Goal: Task Accomplishment & Management: Use online tool/utility

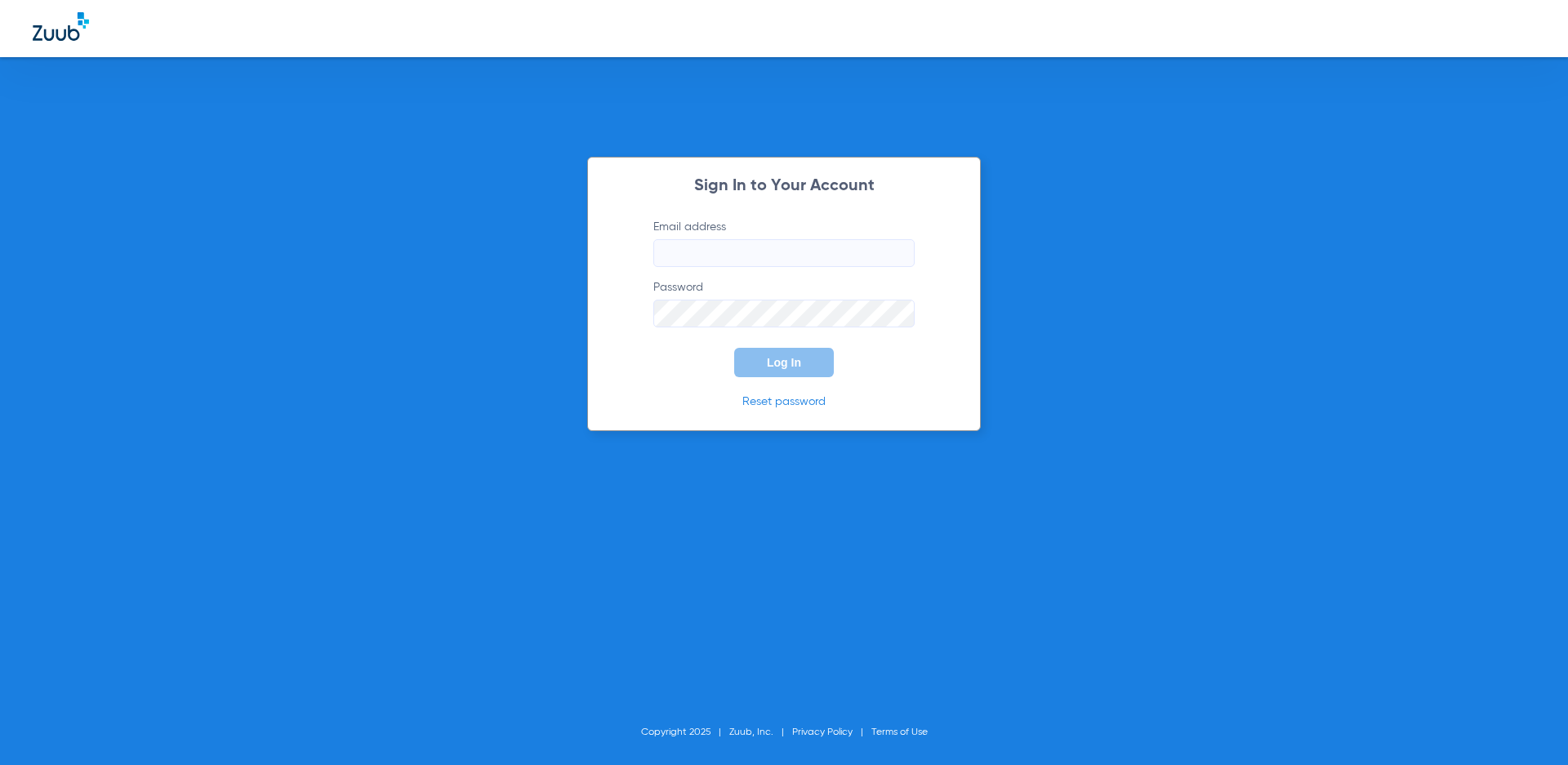
type input "[EMAIL_ADDRESS][DOMAIN_NAME]"
click at [792, 378] on div "Sign In to Your Account Email address [EMAIL_ADDRESS][DOMAIN_NAME] Password Log…" at bounding box center [784, 294] width 394 height 274
drag, startPoint x: 792, startPoint y: 378, endPoint x: 776, endPoint y: 357, distance: 26.4
click at [776, 357] on span "Log In" at bounding box center [784, 362] width 34 height 13
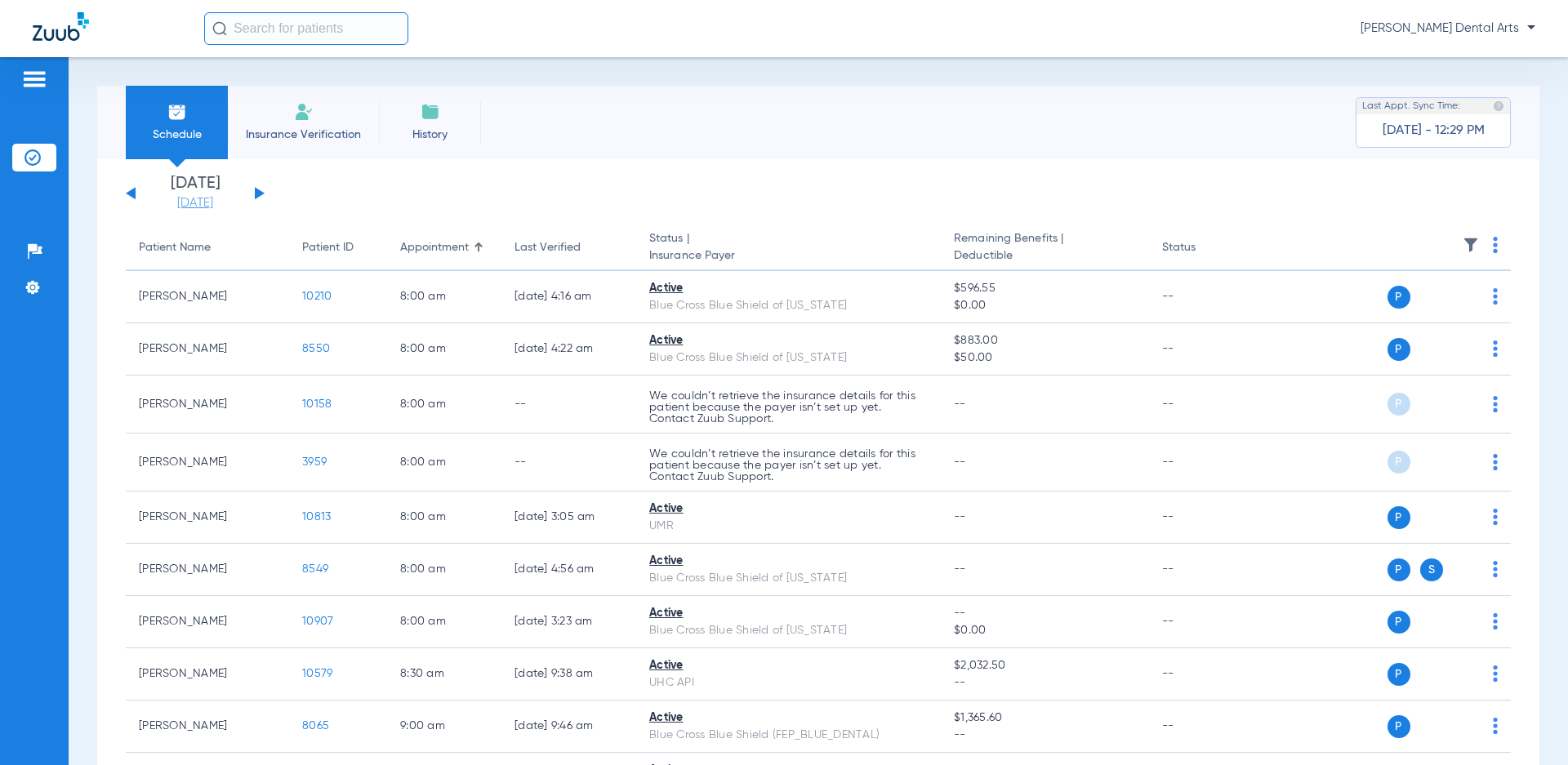
click at [213, 205] on link "[DATE]" at bounding box center [195, 203] width 98 height 17
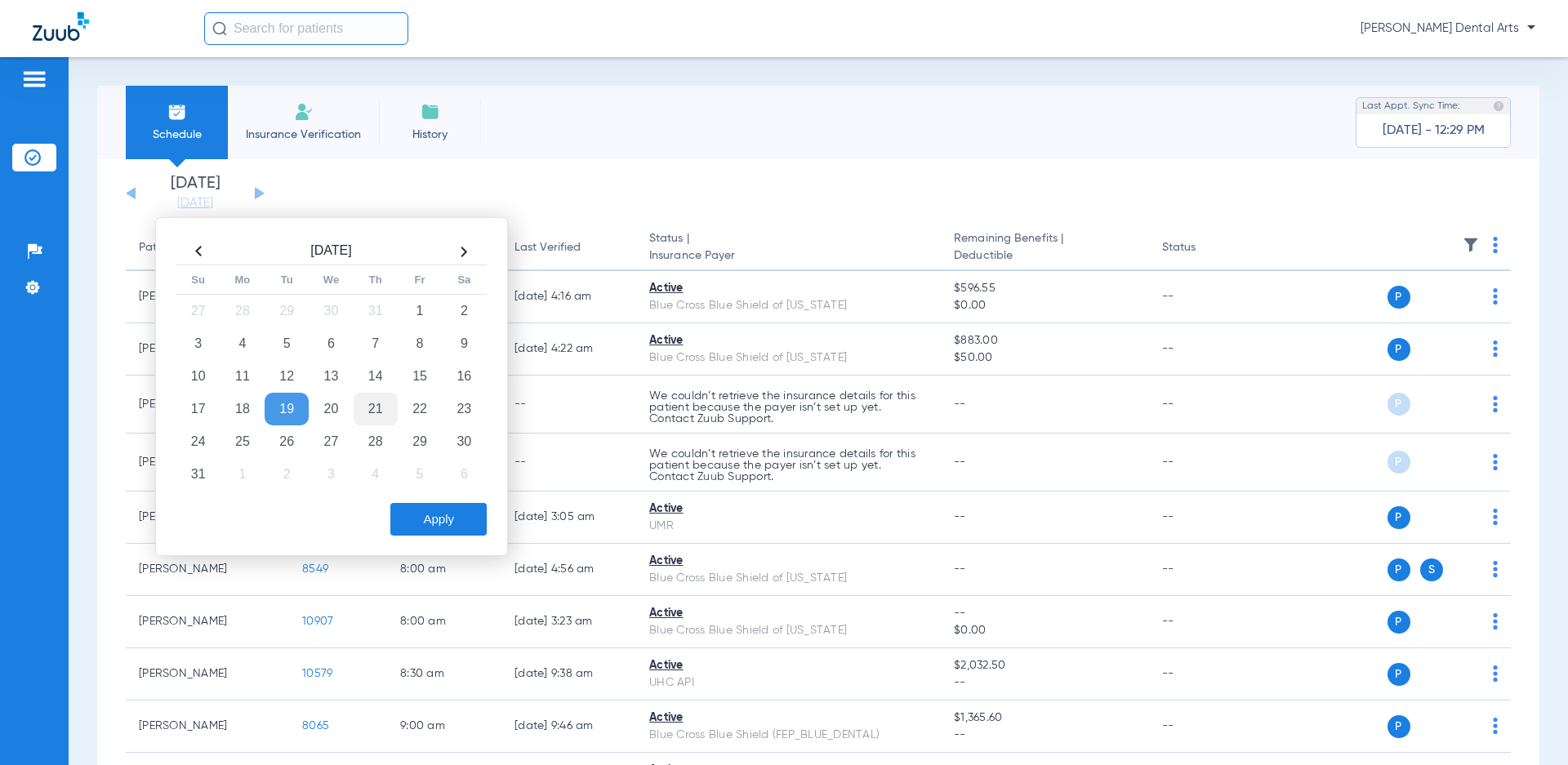
click at [383, 410] on td "21" at bounding box center [376, 409] width 44 height 32
click at [456, 510] on button "Apply" at bounding box center [438, 518] width 97 height 32
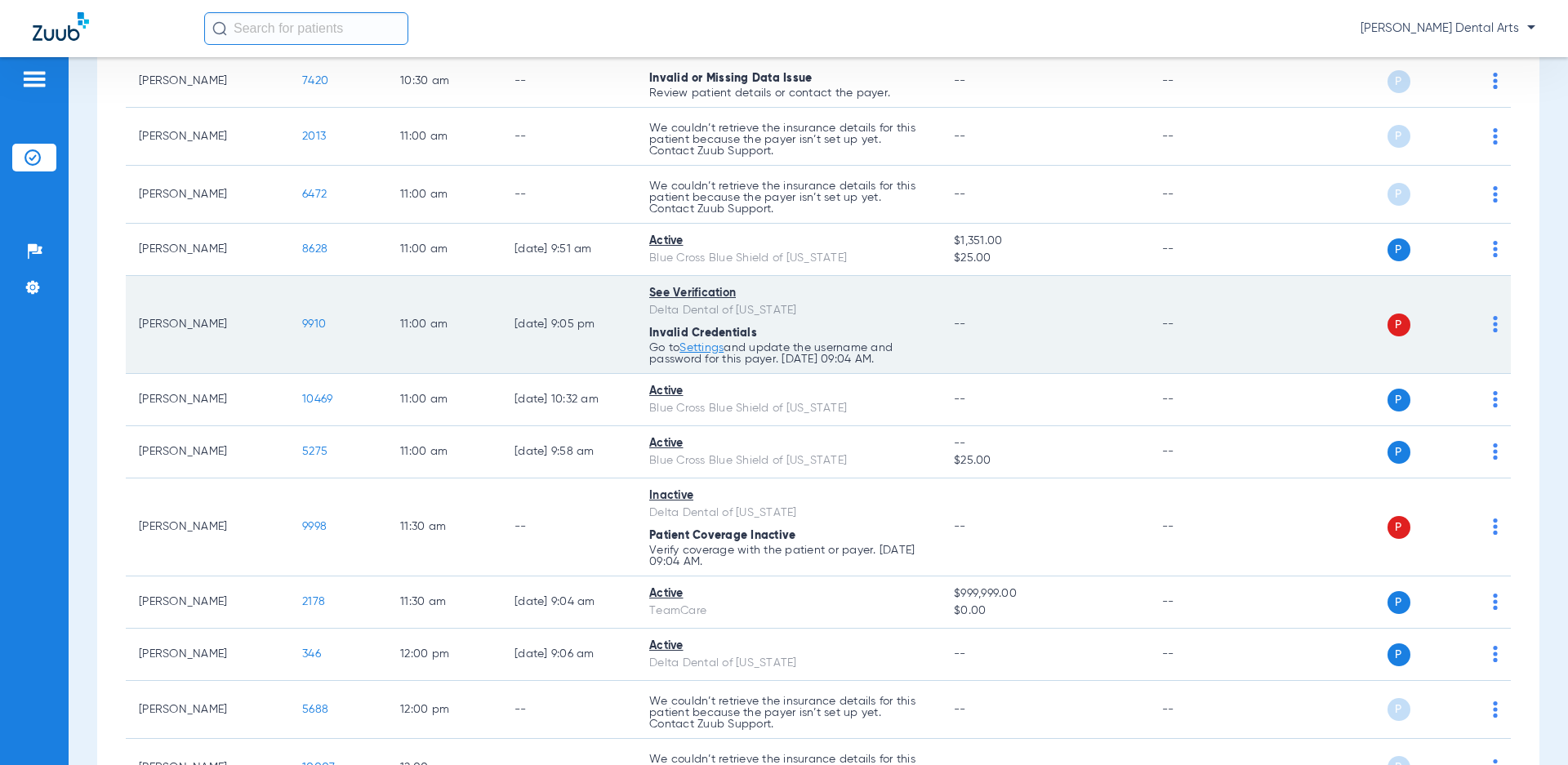
scroll to position [2041, 0]
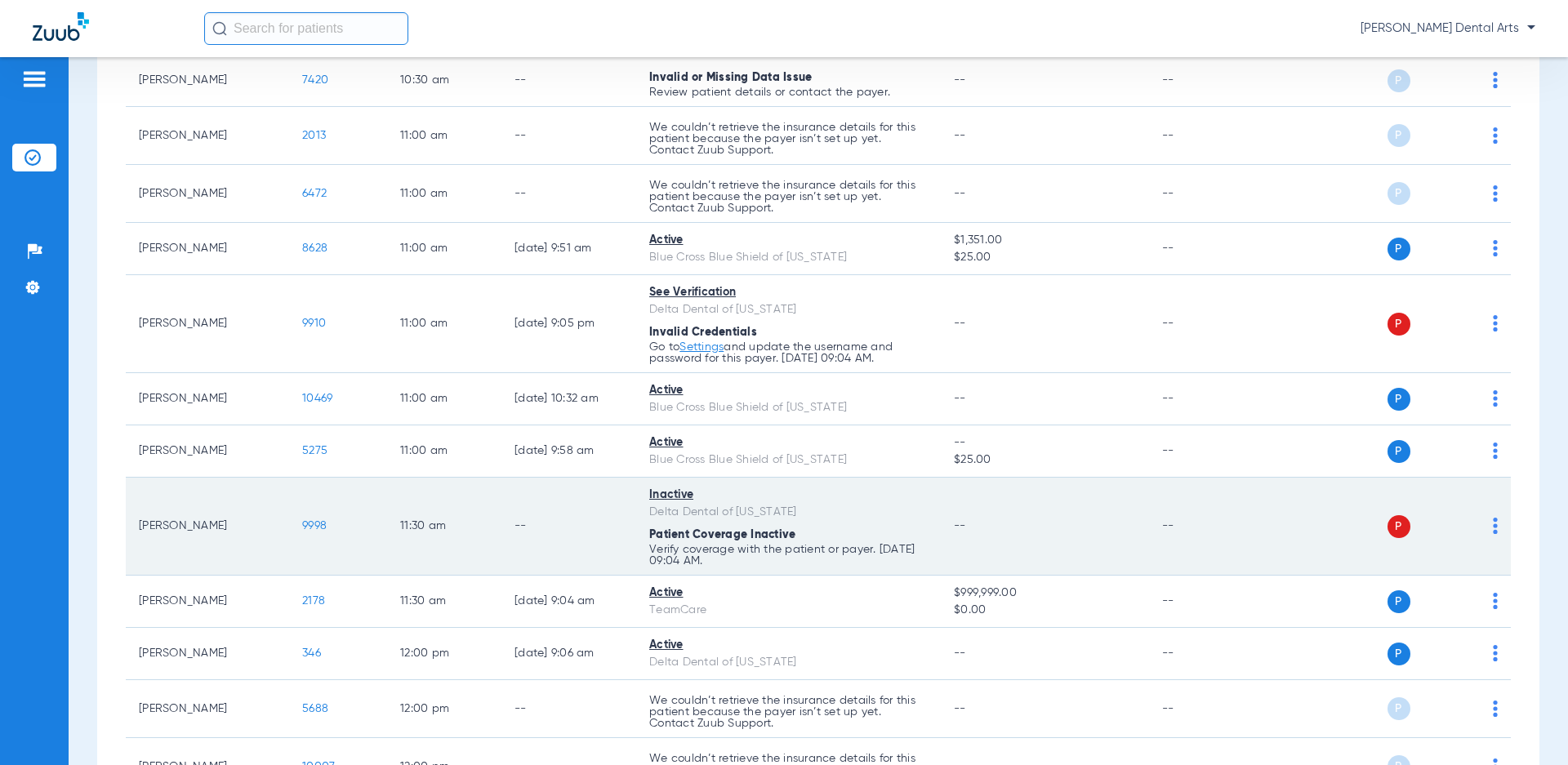
click at [320, 525] on span "9998" at bounding box center [315, 525] width 24 height 11
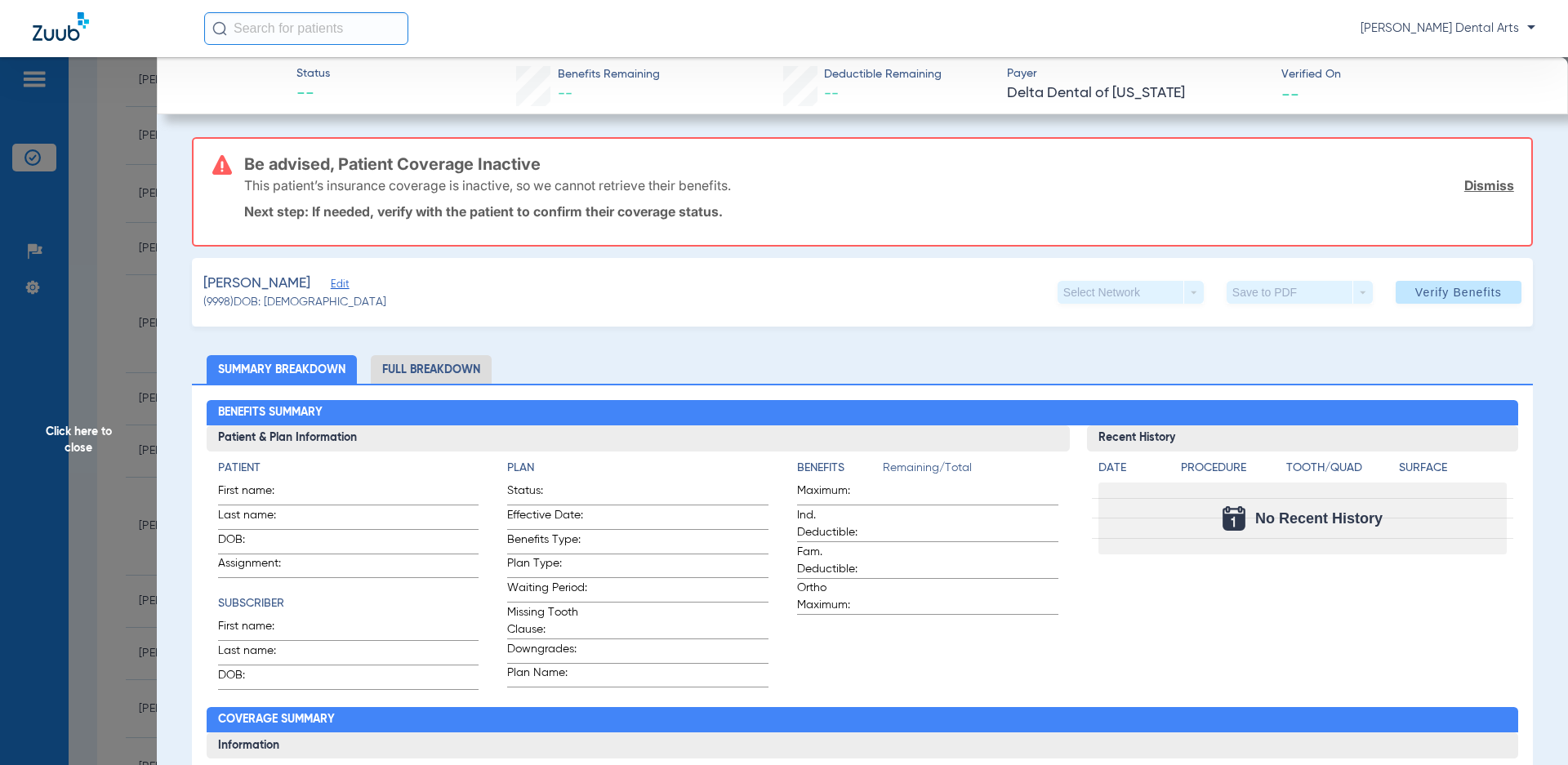
click at [1490, 186] on link "Dismiss" at bounding box center [1489, 185] width 50 height 17
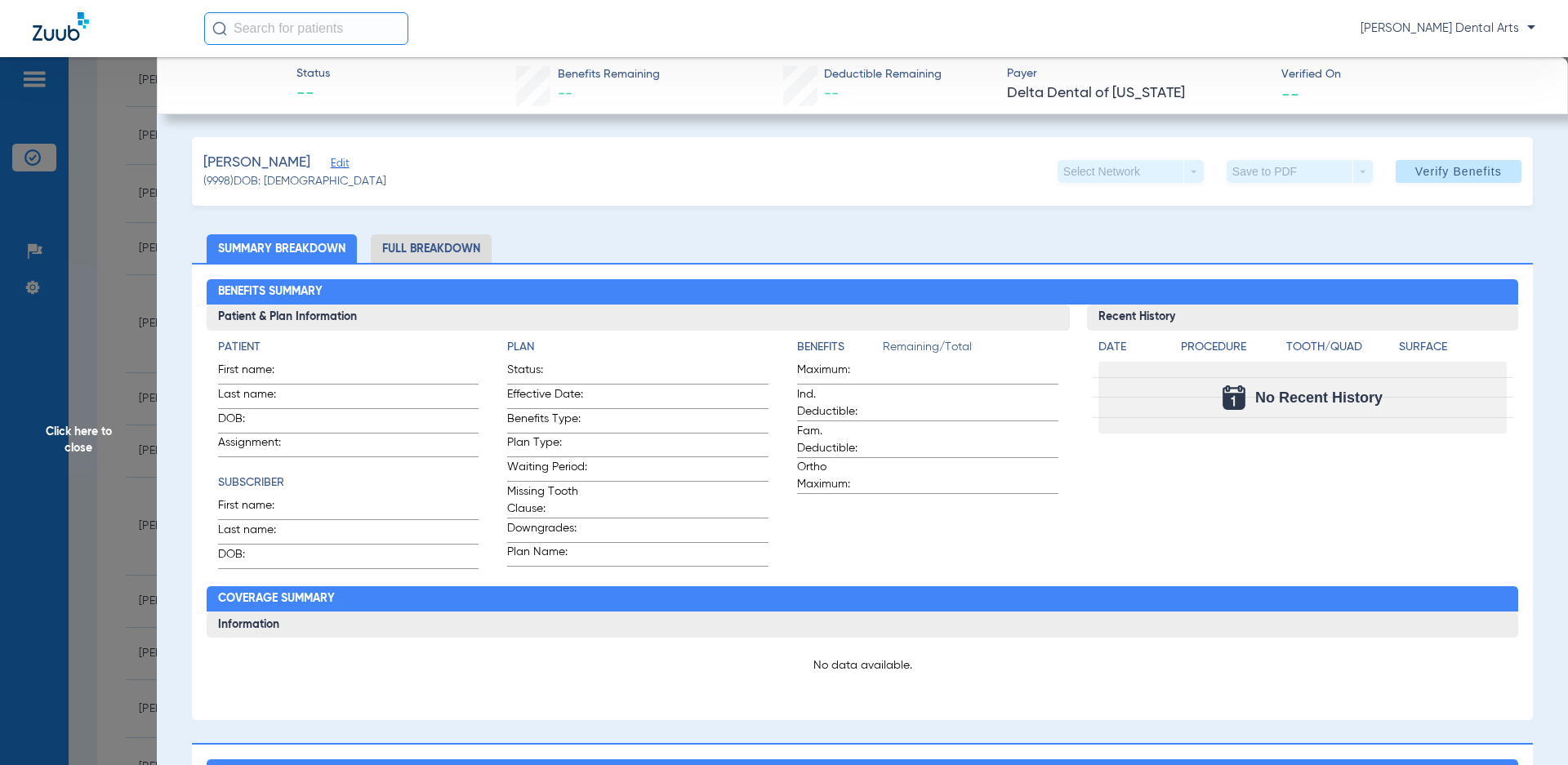
click at [331, 165] on span "Edit" at bounding box center [338, 166] width 15 height 16
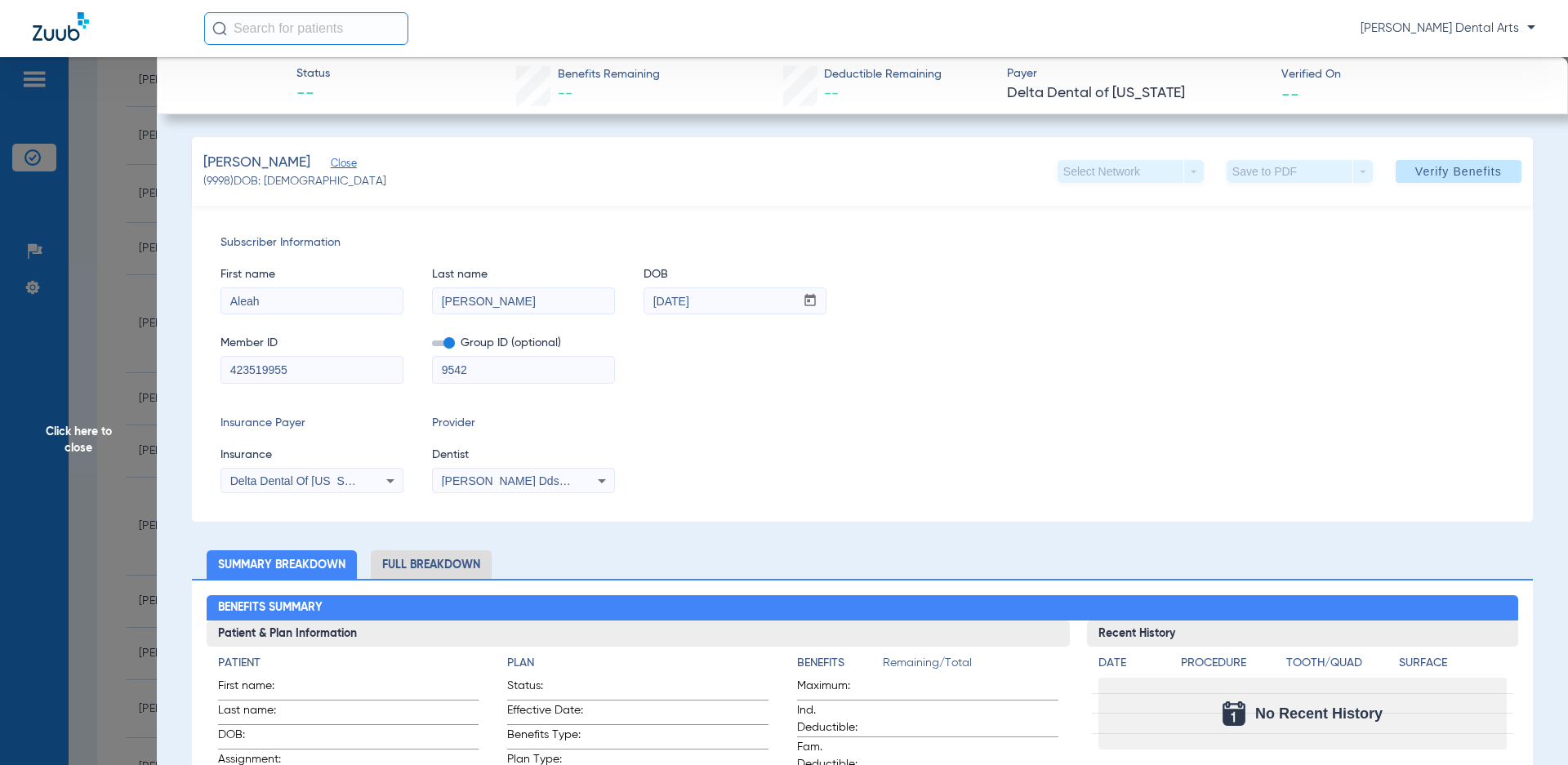
drag, startPoint x: 324, startPoint y: 368, endPoint x: 188, endPoint y: 368, distance: 136.0
type input "001093971"
click at [1479, 176] on span "Verify Benefits" at bounding box center [1458, 171] width 86 height 13
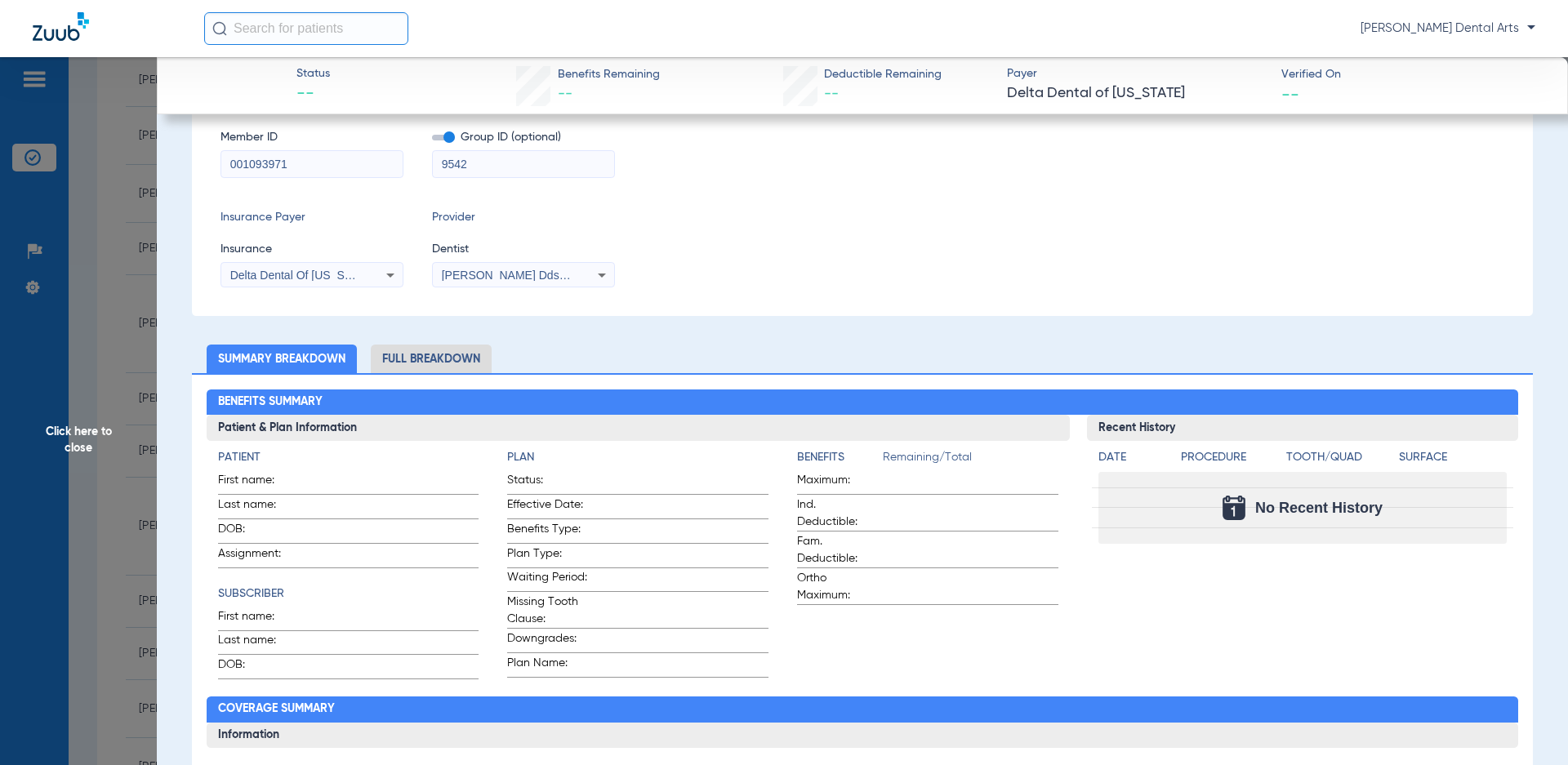
scroll to position [448, 0]
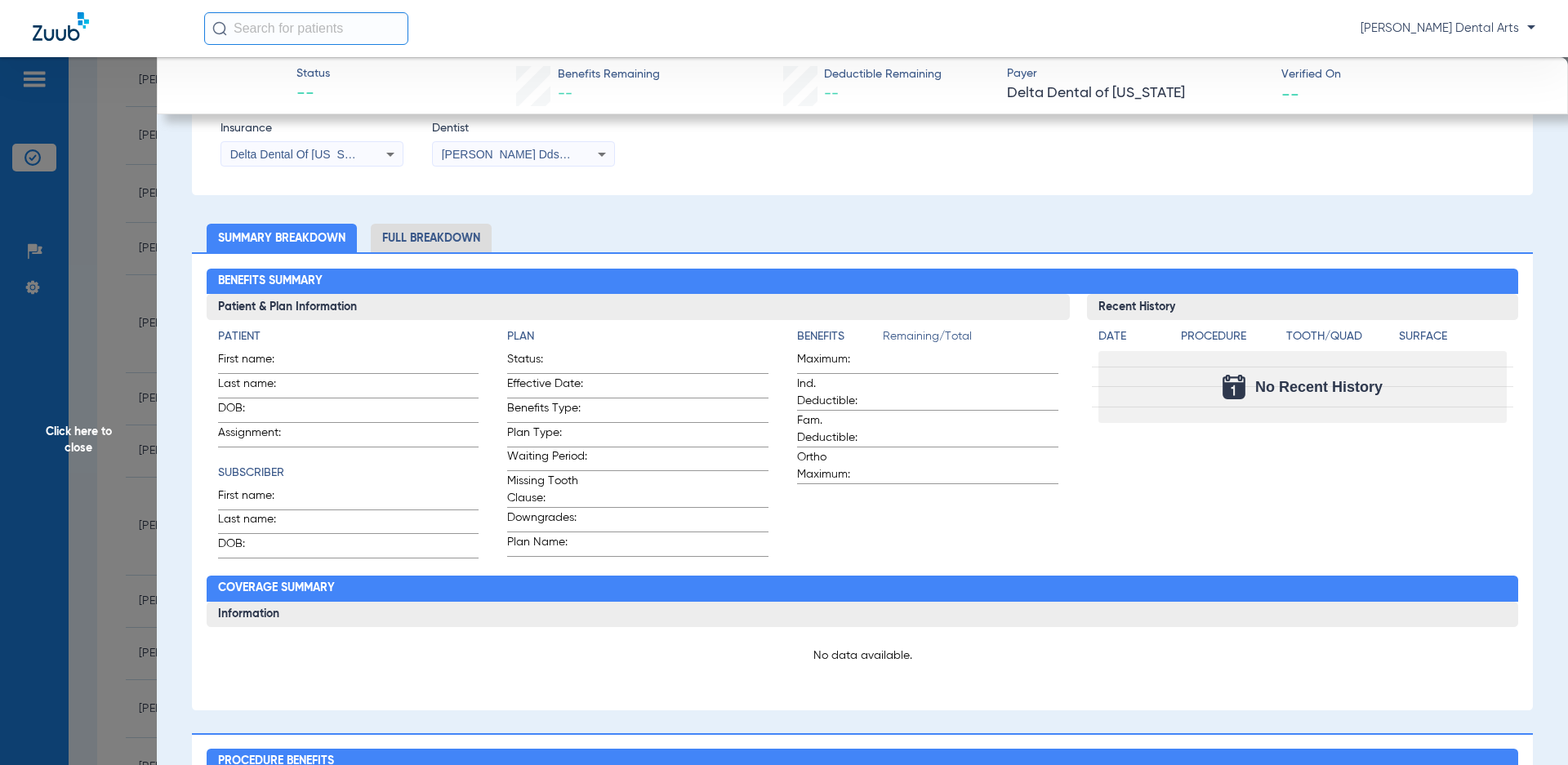
click at [92, 430] on span "Click here to close" at bounding box center [78, 440] width 157 height 765
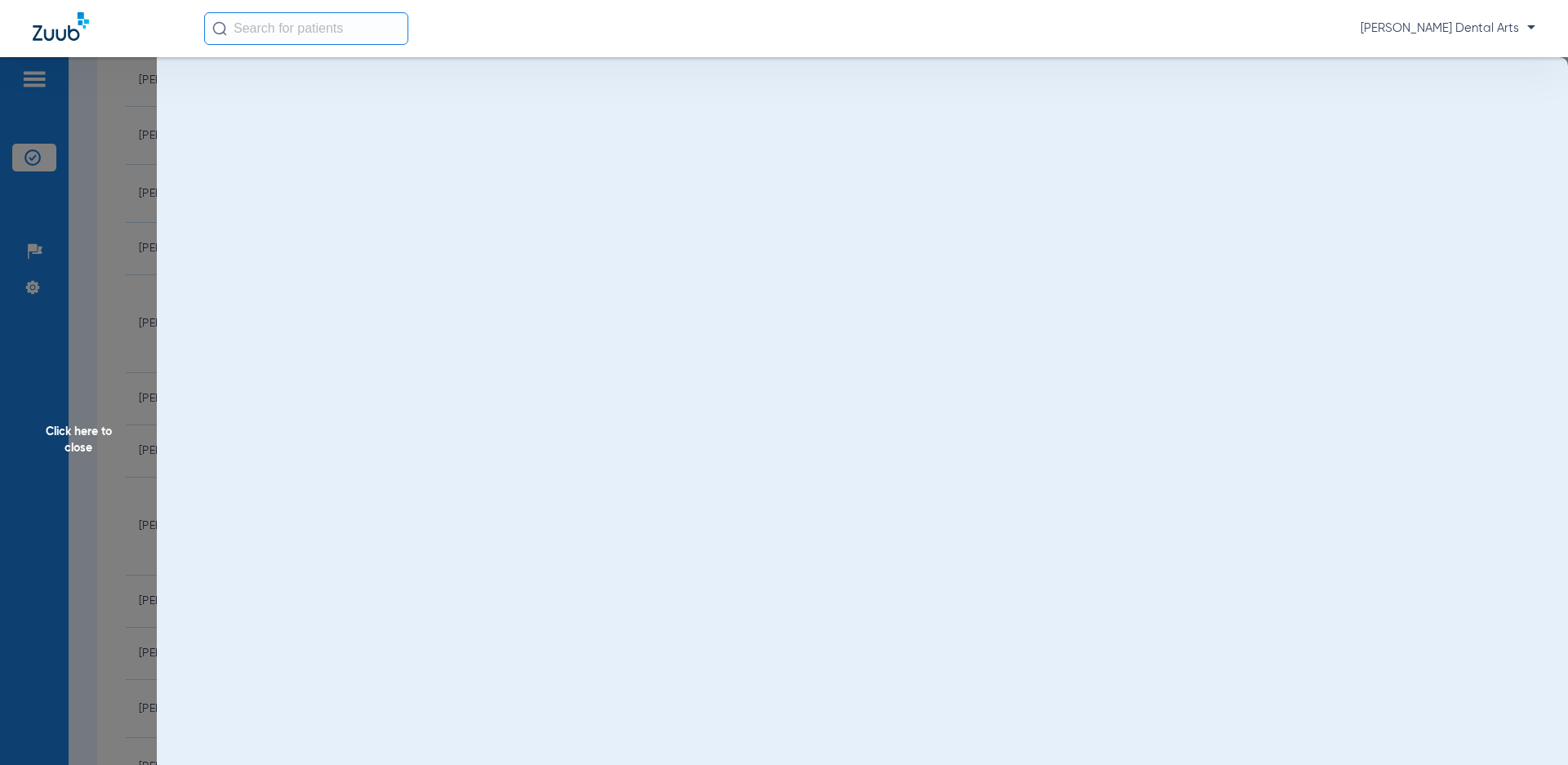
scroll to position [0, 0]
